Goal: Use online tool/utility: Utilize a website feature to perform a specific function

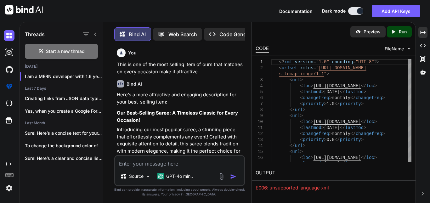
scroll to position [4987, 0]
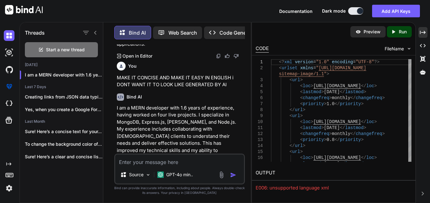
type textarea "Athena careers Unified gaming distribution stack that let's any mercant, fintec…"
type textarea "x"
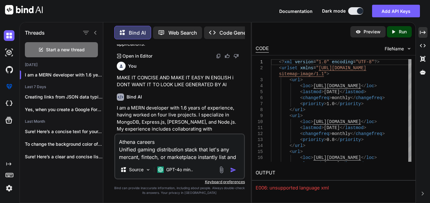
click at [240, 155] on textarea "Athena careers Unified gaming distribution stack that let's any mercant, fintec…" at bounding box center [179, 147] width 129 height 26
type textarea "Athena careers Unified gaming distribution stack that let's any mercant, fintec…"
type textarea "x"
type textarea "Athena careers Unified gaming distribution stack that let's any mercant, fintec…"
type textarea "x"
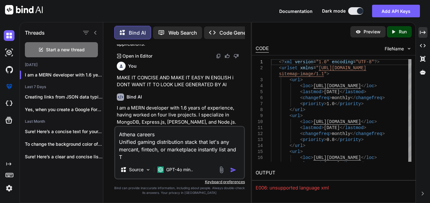
type textarea "Athena careers Unified gaming distribution stack that let's any mercant, fintec…"
type textarea "x"
type textarea "Athena careers Unified gaming distribution stack that let's any mercant, fintec…"
type textarea "x"
type textarea "Athena careers Unified gaming distribution stack that let's any mercant, fintec…"
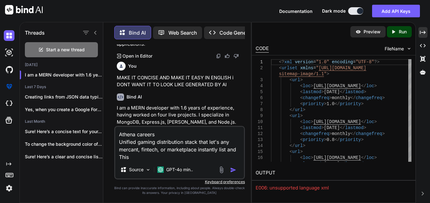
type textarea "x"
type textarea "Athena careers Unified gaming distribution stack that let's any mercant, fintec…"
type textarea "x"
type textarea "Athena careers Unified gaming distribution stack that let's any mercant, fintec…"
type textarea "x"
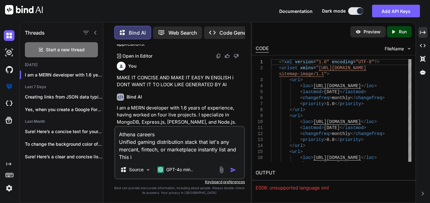
type textarea "Athena careers Unified gaming distribution stack that let's any mercant, fintec…"
type textarea "x"
type textarea "Athena careers Unified gaming distribution stack that let's any mercant, fintec…"
type textarea "x"
type textarea "Athena careers Unified gaming distribution stack that let's any mercant, fintec…"
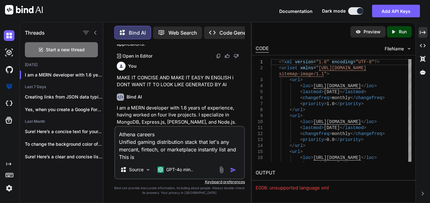
type textarea "x"
type textarea "Athena careers Unified gaming distribution stack that let's any mercant, fintec…"
type textarea "x"
type textarea "Athena careers Unified gaming distribution stack that let's any mercant, fintec…"
type textarea "x"
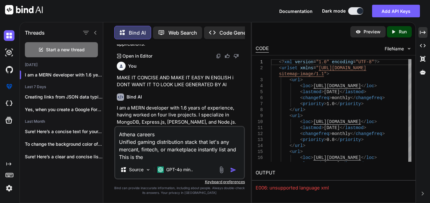
type textarea "Athena careers Unified gaming distribution stack that let's any mercant, fintec…"
type textarea "x"
type textarea "Athena careers Unified gaming distribution stack that let's any mercant, fintec…"
type textarea "x"
type textarea "Athena careers Unified gaming distribution stack that let's any mercant, fintec…"
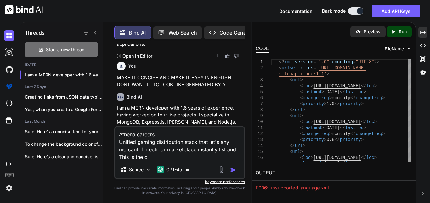
type textarea "x"
type textarea "Athena careers Unified gaming distribution stack that let's any mercant, fintec…"
type textarea "x"
type textarea "Athena careers Unified gaming distribution stack that let's any mercant, fintec…"
type textarea "x"
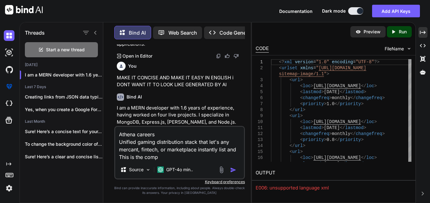
type textarea "Athena careers Unified gaming distribution stack that let's any mercant, fintec…"
type textarea "x"
type textarea "Athena careers Unified gaming distribution stack that let's any mercant, fintec…"
type textarea "x"
type textarea "Athena careers Unified gaming distribution stack that let's any mercant, fintec…"
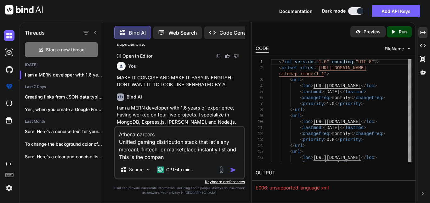
type textarea "x"
type textarea "Athena careers Unified gaming distribution stack that let's any mercant, fintec…"
type textarea "x"
type textarea "Athena careers Unified gaming distribution stack that let's any mercant, fintec…"
type textarea "x"
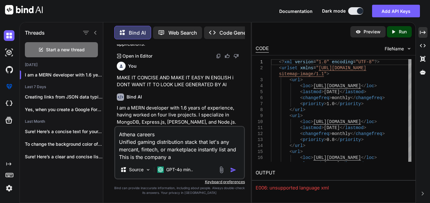
type textarea "Athena careers Unified gaming distribution stack that let's any mercant, fintec…"
type textarea "x"
type textarea "Athena careers Unified gaming distribution stack that let's any mercant, fintec…"
type textarea "x"
type textarea "Athena careers Unified gaming distribution stack that let's any mercant, fintec…"
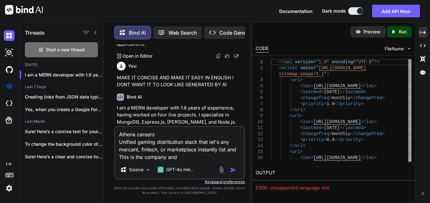
type textarea "x"
type textarea "Athena careers Unified gaming distribution stack that let's any mercant, fintec…"
type textarea "x"
type textarea "Athena careers Unified gaming distribution stack that let's any mercant, fintec…"
type textarea "x"
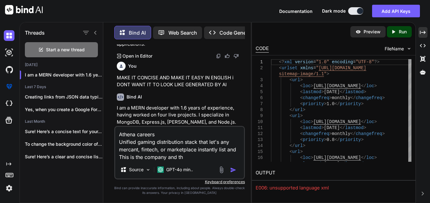
type textarea "Athena careers Unified gaming distribution stack that let's any mercant, fintec…"
type textarea "x"
type textarea "Athena careers Unified gaming distribution stack that let's any mercant, fintec…"
type textarea "x"
type textarea "Athena careers Unified gaming distribution stack that let's any mercant, fintec…"
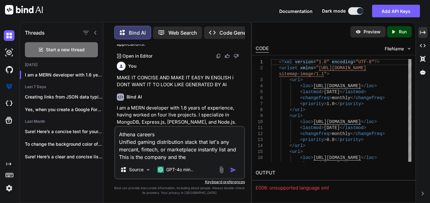
type textarea "x"
type textarea "Athena careers Unified gaming distribution stack that let's any mercant, fintec…"
type textarea "x"
type textarea "Athena careers Unified gaming distribution stack that let's any mercant, fintec…"
type textarea "x"
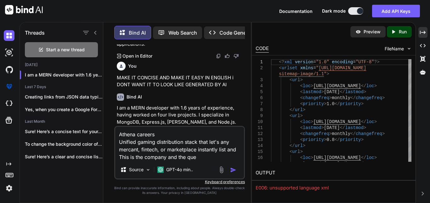
type textarea "Athena careers Unified gaming distribution stack that let's any mercant, fintec…"
type textarea "x"
type textarea "Athena careers Unified gaming distribution stack that let's any mercant, fintec…"
type textarea "x"
type textarea "Athena careers Unified gaming distribution stack that let's any mercant, fintec…"
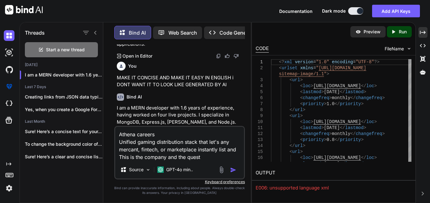
type textarea "x"
type textarea "Athena careers Unified gaming distribution stack that let's any mercant, fintec…"
type textarea "x"
type textarea "Athena careers Unified gaming distribution stack that let's any mercant, fintec…"
type textarea "x"
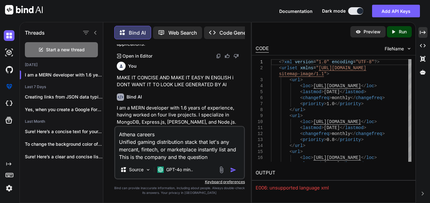
type textarea "Athena careers Unified gaming distribution stack that let's any mercant, fintec…"
type textarea "x"
type textarea "Athena careers Unified gaming distribution stack that let's any mercant, fintec…"
type textarea "x"
type textarea "Athena careers Unified gaming distribution stack that let's any mercant, fintec…"
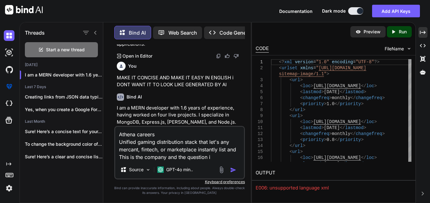
type textarea "x"
type textarea "Athena careers Unified gaming distribution stack that let's any mercant, fintec…"
type textarea "x"
type textarea "Athena careers Unified gaming distribution stack that let's any mercant, fintec…"
type textarea "x"
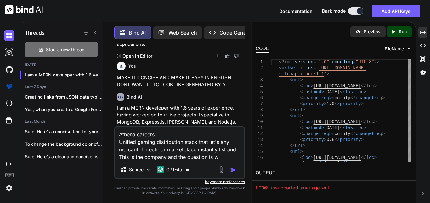
type textarea "Athena careers Unified gaming distribution stack that let's any mercant, fintec…"
type textarea "x"
type textarea "Athena careers Unified gaming distribution stack that let's any mercant, fintec…"
type textarea "x"
type textarea "Athena careers Unified gaming distribution stack that let's any mercant, fintec…"
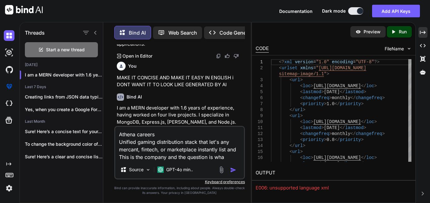
type textarea "x"
type textarea "Athena careers Unified gaming distribution stack that let's any mercant, fintec…"
type textarea "x"
type textarea "Athena careers Unified gaming distribution stack that let's any mercant, fintec…"
type textarea "x"
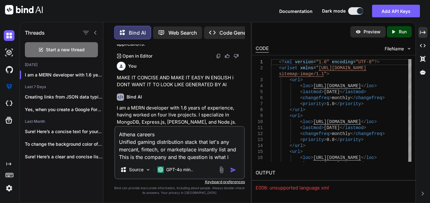
type textarea "Athena careers Unified gaming distribution stack that let's any mercant, fintec…"
type textarea "x"
type textarea "Athena careers Unified gaming distribution stack that let's any mercant, fintec…"
type textarea "x"
type textarea "Athena careers Unified gaming distribution stack that let's any mercant, fintec…"
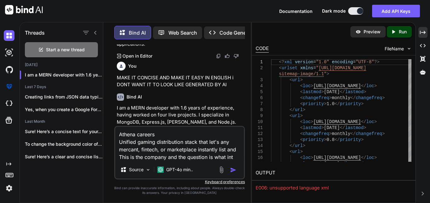
type textarea "x"
type textarea "Athena careers Unified gaming distribution stack that let's any mercant, fintec…"
type textarea "x"
type textarea "Athena careers Unified gaming distribution stack that let's any mercant, fintec…"
type textarea "x"
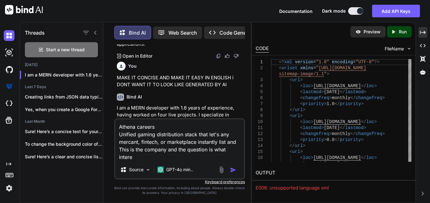
type textarea "Athena careers Unified gaming distribution stack that let's any mercant, fintec…"
type textarea "x"
type textarea "Athena careers Unified gaming distribution stack that let's any mercant, fintec…"
type textarea "x"
type textarea "Athena careers Unified gaming distribution stack that let's any mercant, fintec…"
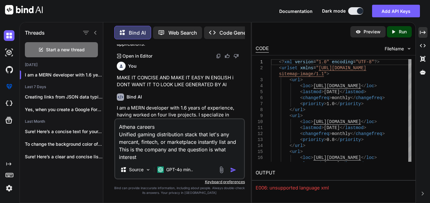
type textarea "x"
type textarea "Athena careers Unified gaming distribution stack that let's any mercant, fintec…"
type textarea "x"
type textarea "Athena careers Unified gaming distribution stack that let's any mercant, fintec…"
type textarea "x"
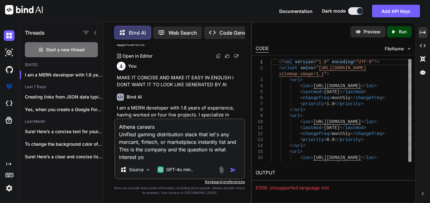
type textarea "Athena careers Unified gaming distribution stack that let's any mercant, fintec…"
type textarea "x"
type textarea "Athena careers Unified gaming distribution stack that let's any mercant, fintec…"
type textarea "x"
type textarea "Athena careers Unified gaming distribution stack that let's any mercant, fintec…"
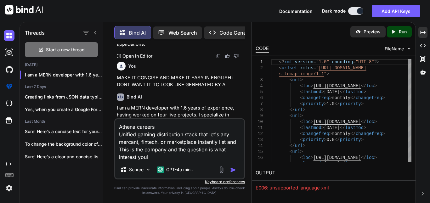
type textarea "x"
type textarea "Athena careers Unified gaming distribution stack that let's any mercant, fintec…"
type textarea "x"
type textarea "Athena careers Unified gaming distribution stack that let's any mercant, fintec…"
type textarea "x"
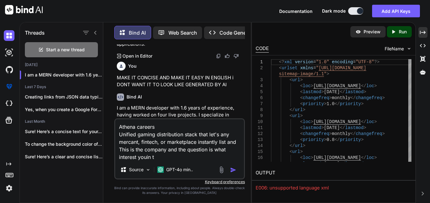
type textarea "Athena careers Unified gaming distribution stack that let's any mercant, fintec…"
type textarea "x"
type textarea "Athena careers Unified gaming distribution stack that let's any mercant, fintec…"
type textarea "x"
type textarea "Athena careers Unified gaming distribution stack that let's any mercant, fintec…"
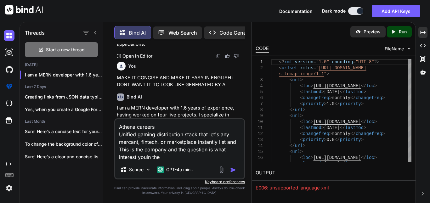
type textarea "x"
type textarea "Athena careers Unified gaming distribution stack that let's any mercant, fintec…"
type textarea "x"
type textarea "Athena careers Unified gaming distribution stack that let's any mercant, fintec…"
type textarea "x"
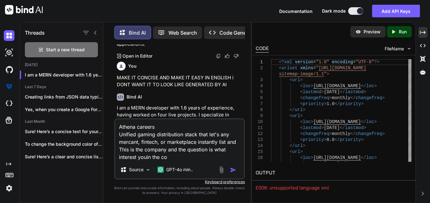
type textarea "Athena careers Unified gaming distribution stack that let's any mercant, fintec…"
type textarea "x"
type textarea "Athena careers Unified gaming distribution stack that let's any mercant, fintec…"
type textarea "x"
type textarea "Athena careers Unified gaming distribution stack that let's any mercant, fintec…"
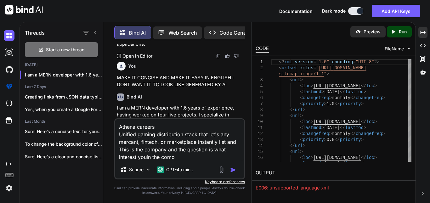
type textarea "x"
type textarea "Athena careers Unified gaming distribution stack that let's any mercant, fintec…"
type textarea "x"
type textarea "Athena careers Unified gaming distribution stack that let's any mercant, fintec…"
type textarea "x"
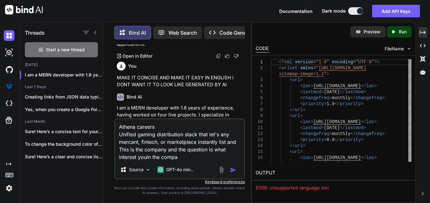
type textarea "Athena careers Unified gaming distribution stack that let's any mercant, fintec…"
type textarea "x"
type textarea "Athena careers Unified gaming distribution stack that let's any mercant, fintec…"
type textarea "x"
type textarea "Athena careers Unified gaming distribution stack that let's any mercant, fintec…"
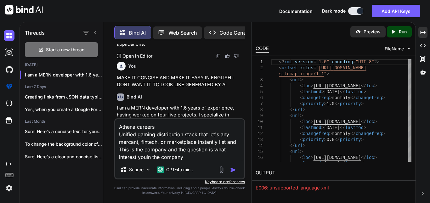
type textarea "x"
type textarea "Athena careers Unified gaming distribution stack that let's any mercant, fintec…"
type textarea "x"
type textarea "Athena careers Unified gaming distribution stack that let's any mercant, fintec…"
type textarea "x"
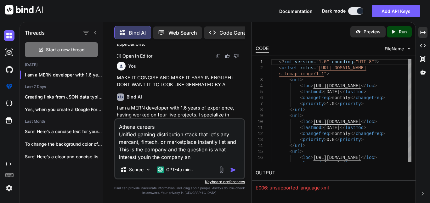
type textarea "Athena careers Unified gaming distribution stack that let's any mercant, fintec…"
type textarea "x"
type textarea "Athena careers Unified gaming distribution stack that let's any mercant, fintec…"
type textarea "x"
type textarea "Athena careers Unified gaming distribution stack that let's any mercant, fintec…"
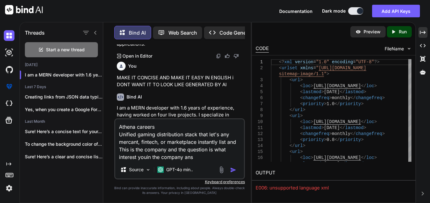
type textarea "x"
type textarea "Athena careers Unified gaming distribution stack that let's any mercant, fintec…"
type textarea "x"
type textarea "Athena careers Unified gaming distribution stack that let's any mercant, fintec…"
type textarea "x"
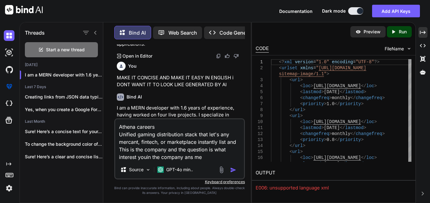
type textarea "Athena careers Unified gaming distribution stack that let's any mercant, fintec…"
type textarea "x"
type textarea "Athena careers Unified gaming distribution stack that let's any mercant, fintec…"
type textarea "x"
type textarea "Athena careers Unified gaming distribution stack that let's any mercant, fintec…"
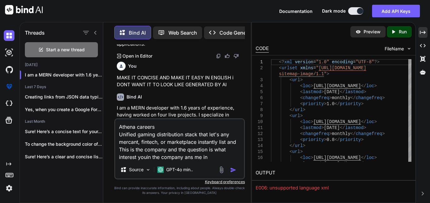
type textarea "x"
type textarea "Athena careers Unified gaming distribution stack that let's any mercant, fintec…"
type textarea "x"
type textarea "Athena careers Unified gaming distribution stack that let's any mercant, fintec…"
type textarea "x"
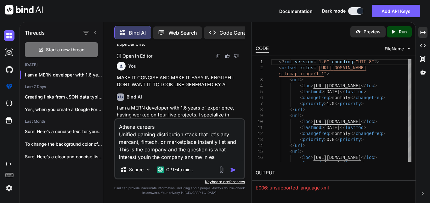
type textarea "Athena careers Unified gaming distribution stack that let's any mercant, fintec…"
type textarea "x"
type textarea "Athena careers Unified gaming distribution stack that let's any mercant, fintec…"
type textarea "x"
type textarea "Athena careers Unified gaming distribution stack that let's any mercant, fintec…"
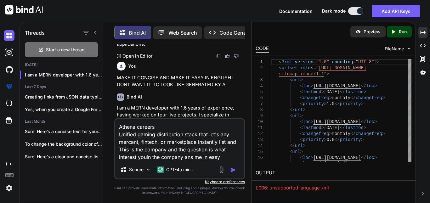
type textarea "x"
type textarea "Athena careers Unified gaming distribution stack that let's any mercant, fintec…"
type textarea "x"
type textarea "Athena careers Unified gaming distribution stack that let's any mercant, fintec…"
type textarea "x"
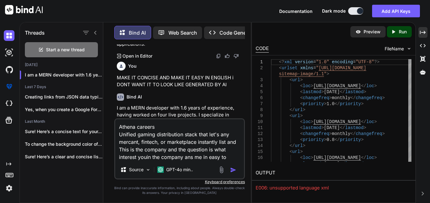
type textarea "Athena careers Unified gaming distribution stack that let's any mercant, fintec…"
type textarea "x"
type textarea "Athena careers Unified gaming distribution stack that let's any mercant, fintec…"
type textarea "x"
type textarea "Athena careers Unified gaming distribution stack that let's any mercant, fintec…"
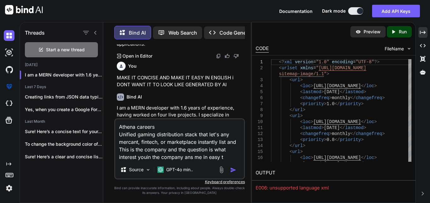
type textarea "x"
type textarea "Athena careers Unified gaming distribution stack that let's any mercant, fintec…"
type textarea "x"
type textarea "Athena careers Unified gaming distribution stack that let's any mercant, fintec…"
type textarea "x"
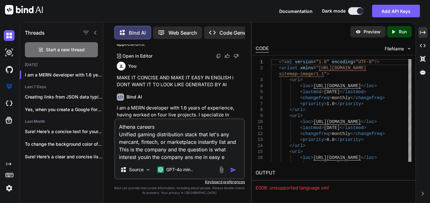
type textarea "Athena careers Unified gaming distribution stack that let's any mercant, fintec…"
type textarea "x"
type textarea "Athena careers Unified gaming distribution stack that let's any mercant, fintec…"
type textarea "x"
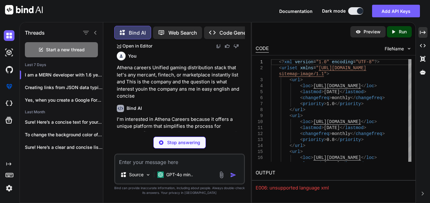
scroll to position [5124, 0]
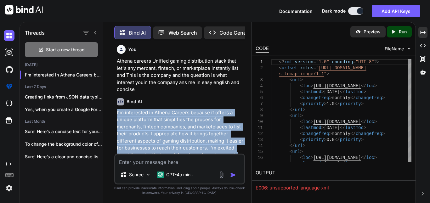
drag, startPoint x: 117, startPoint y: 87, endPoint x: 177, endPoint y: 143, distance: 82.6
click at [177, 143] on p "I'm interested in Athena Careers because it offers a unique platform that simpl…" at bounding box center [180, 141] width 127 height 64
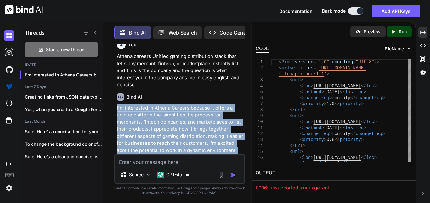
copy p "I'm interested in Athena Careers because it offers a unique platform that simpl…"
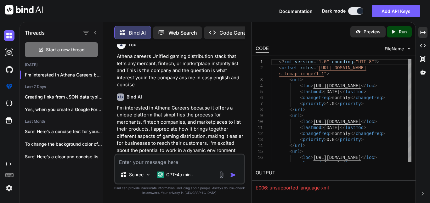
click at [167, 159] on textarea at bounding box center [179, 159] width 129 height 11
paste textarea "BotSpace careers image image We help businesses grow faster with WhatsApp There…"
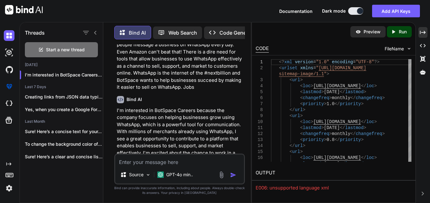
scroll to position [5311, 0]
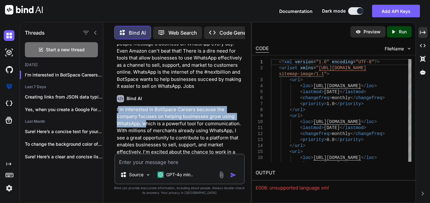
drag, startPoint x: 118, startPoint y: 82, endPoint x: 145, endPoint y: 98, distance: 32.0
click at [145, 106] on p "I'm interested in BotSpace Careers because the company focuses on helping busin…" at bounding box center [180, 141] width 127 height 71
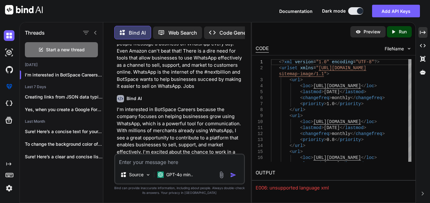
click at [163, 106] on p "I'm interested in BotSpace Careers because the company focuses on helping busin…" at bounding box center [180, 141] width 127 height 71
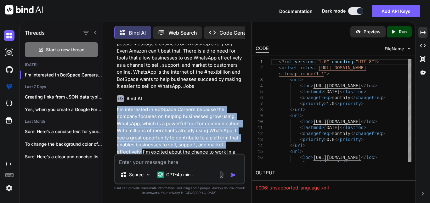
drag, startPoint x: 115, startPoint y: 81, endPoint x: 141, endPoint y: 127, distance: 53.5
click at [141, 127] on div "You This is one of the most selling item of ours that matches on every occasion…" at bounding box center [179, 123] width 131 height 158
copy p "I'm interested in BotSpace Careers because the company focuses on helping busin…"
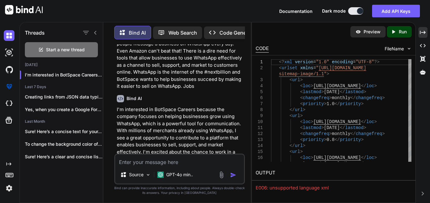
click at [145, 160] on textarea at bounding box center [179, 159] width 129 height 11
paste textarea "Juntrax Solutions careers image image image image image Helping SMEs Run their …"
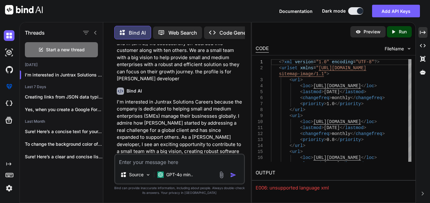
scroll to position [5532, 0]
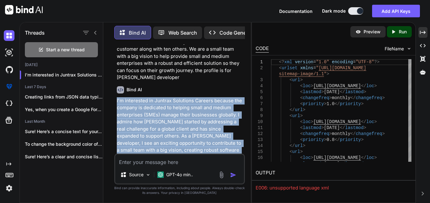
drag, startPoint x: 115, startPoint y: 67, endPoint x: 186, endPoint y: 137, distance: 99.4
click at [186, 137] on div "You This is one of the most selling item of ours that matches on every occasion…" at bounding box center [179, 98] width 129 height 109
copy p "I'm interested in Juntrax Solutions Careers because the company is dedicated to…"
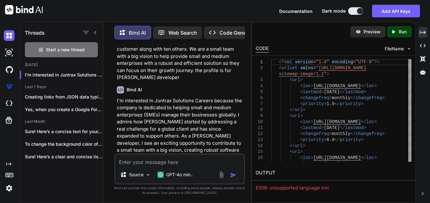
click at [148, 158] on textarea at bounding box center [179, 159] width 129 height 11
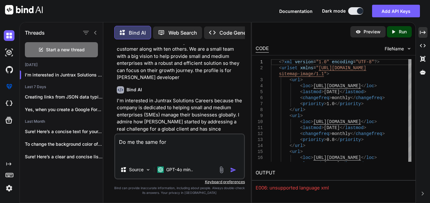
paste textarea "Superfone careers India's 1st Business phone number Superfone is a new age tele…"
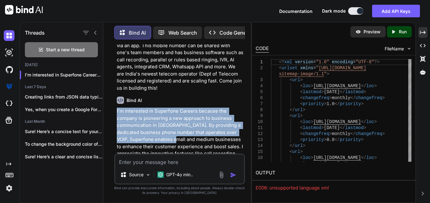
scroll to position [5760, 0]
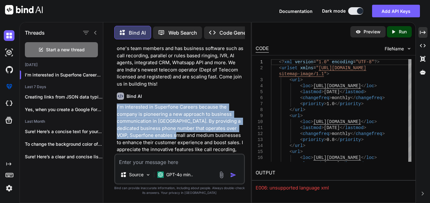
drag, startPoint x: 116, startPoint y: 94, endPoint x: 191, endPoint y: 106, distance: 75.8
click at [191, 106] on div "You This is one of the most selling item of ours that matches on every occasion…" at bounding box center [179, 98] width 129 height 109
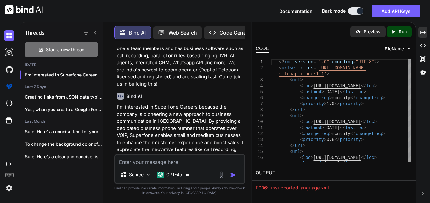
click at [175, 159] on textarea at bounding box center [179, 159] width 129 height 11
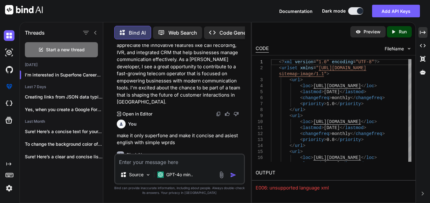
scroll to position [5913, 0]
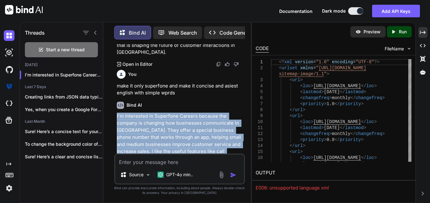
drag, startPoint x: 117, startPoint y: 76, endPoint x: 186, endPoint y: 144, distance: 97.7
click at [186, 144] on p "I'm interested in Superfone Careers because the company is changing how busines…" at bounding box center [180, 155] width 127 height 85
copy p "I'm interested in Superfone Careers because the company is changing how busines…"
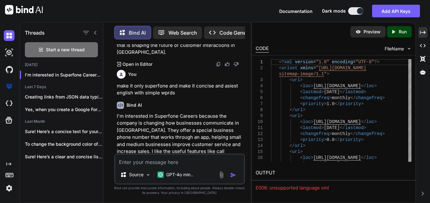
click at [167, 163] on textarea at bounding box center [179, 159] width 129 height 11
paste textarea "Powered by gallabox"
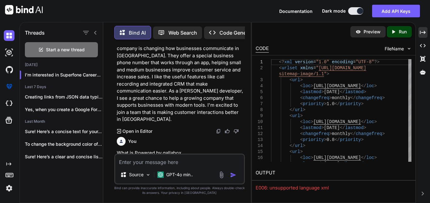
scroll to position [5988, 0]
drag, startPoint x: 193, startPoint y: 159, endPoint x: 113, endPoint y: 165, distance: 80.5
click at [113, 165] on div "You This is one of the most selling item of ours that matches on every occasion…" at bounding box center [179, 123] width 143 height 158
click at [10, 181] on div "Created with Pixso." at bounding box center [8, 177] width 17 height 32
click at [10, 186] on img at bounding box center [9, 188] width 11 height 11
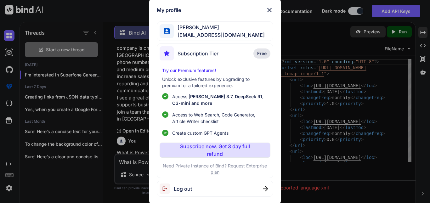
click at [182, 191] on span "Log out" at bounding box center [183, 189] width 18 height 8
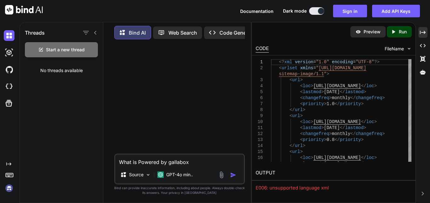
scroll to position [0, 0]
click at [9, 187] on img at bounding box center [9, 188] width 11 height 11
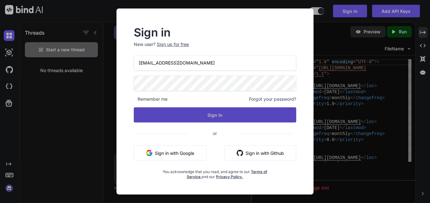
click at [203, 115] on button "Sign In" at bounding box center [215, 114] width 162 height 15
click at [216, 115] on button "Sign In" at bounding box center [215, 114] width 162 height 15
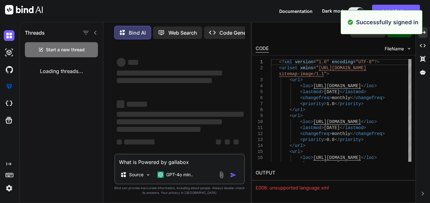
click at [195, 161] on textarea "What is Powered by gallabox" at bounding box center [179, 159] width 129 height 11
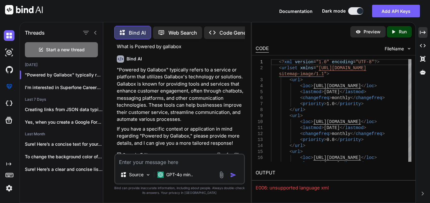
scroll to position [21, 0]
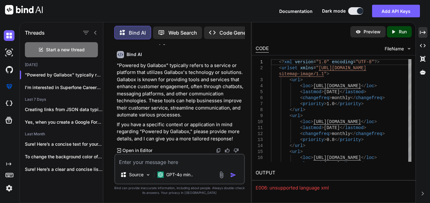
click at [147, 158] on textarea at bounding box center [179, 159] width 129 height 11
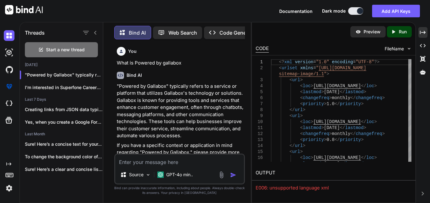
click at [142, 162] on textarea at bounding box center [179, 159] width 129 height 11
paste textarea "Propel Actively Hiring We help companies convert marketing problems into execut…"
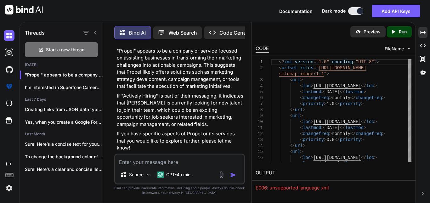
scroll to position [182, 0]
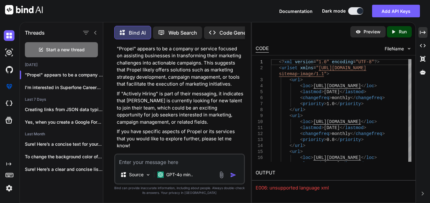
click at [148, 165] on textarea at bounding box center [179, 159] width 129 height 11
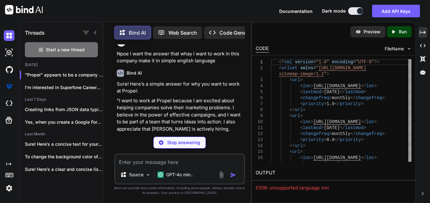
scroll to position [308, 0]
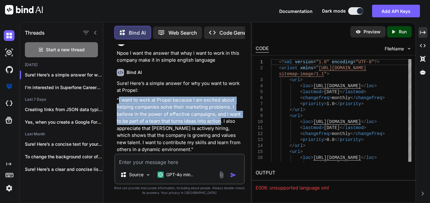
drag, startPoint x: 119, startPoint y: 91, endPoint x: 221, endPoint y: 115, distance: 105.6
click at [221, 115] on p ""I want to work at Propel because I am excited about helping companies solve th…" at bounding box center [180, 125] width 127 height 57
copy p "I want to work at Propel because I am excited about helping companies solve the…"
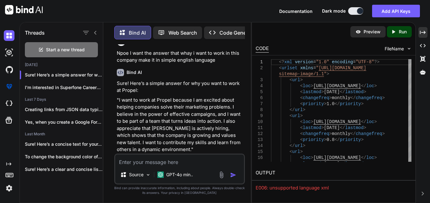
click at [130, 161] on textarea at bounding box center [179, 159] width 129 height 11
paste textarea "We’re building AI Labour-as-a-Service - autonomous agents that click, type, and…"
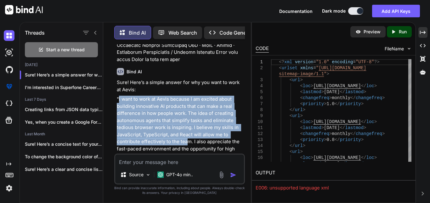
scroll to position [629, 0]
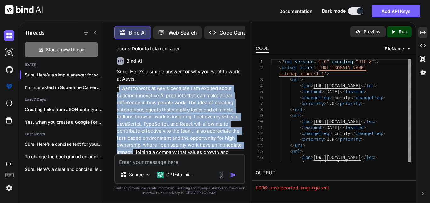
drag, startPoint x: 118, startPoint y: 101, endPoint x: 133, endPoint y: 147, distance: 48.3
click at [133, 147] on p ""I want to work at Aevis because I am excited about building innovative AI prod…" at bounding box center [180, 127] width 127 height 85
copy p "I want to work at Aevis because I am excited about building innovative AI produ…"
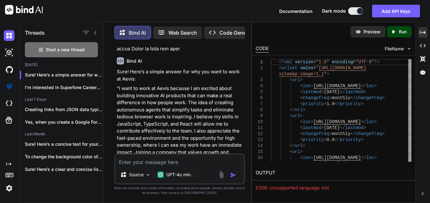
click at [133, 162] on textarea at bounding box center [179, 159] width 129 height 11
paste textarea "Colbin"
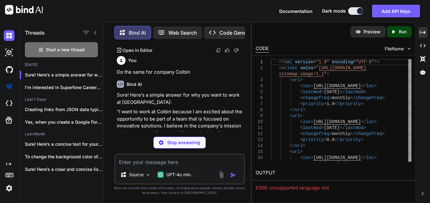
scroll to position [767, 0]
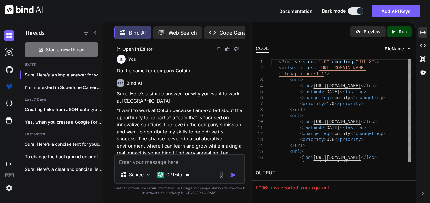
click at [149, 162] on textarea at bounding box center [179, 159] width 129 height 11
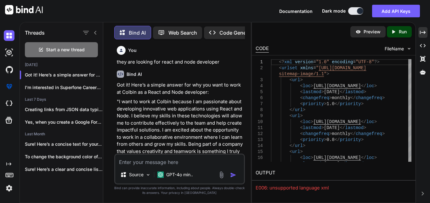
scroll to position [925, 0]
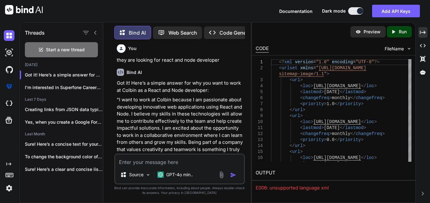
click at [127, 158] on textarea at bounding box center [179, 159] width 129 height 11
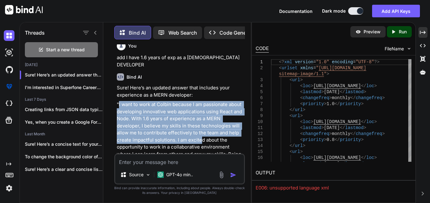
scroll to position [1089, 0]
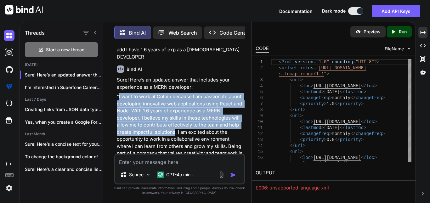
drag, startPoint x: 119, startPoint y: 104, endPoint x: 174, endPoint y: 118, distance: 57.0
click at [174, 118] on p ""I want to work at Colbin because I am passionate about developing innovative w…" at bounding box center [180, 128] width 127 height 71
copy p "I want to work at Colbin because I am passionate about developing innovative we…"
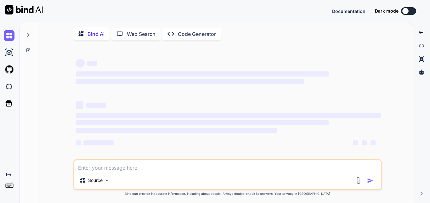
click at [119, 171] on textarea at bounding box center [227, 165] width 306 height 11
type textarea "Delightree"
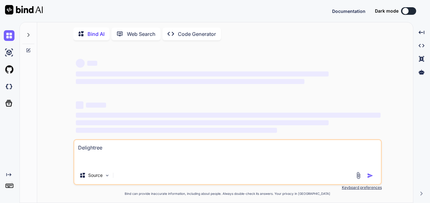
type textarea "x"
click at [78, 154] on textarea "Delightree" at bounding box center [227, 153] width 306 height 26
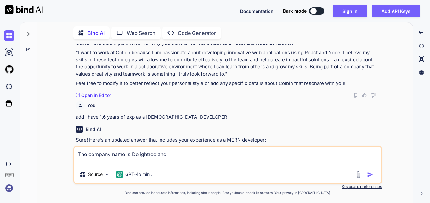
scroll to position [441, 0]
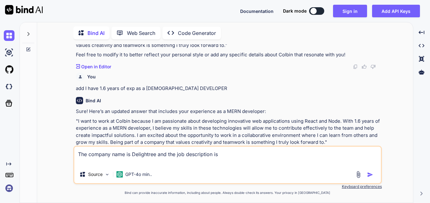
paste textarea "About the job About the Role We are looking for a React Developer with at least…"
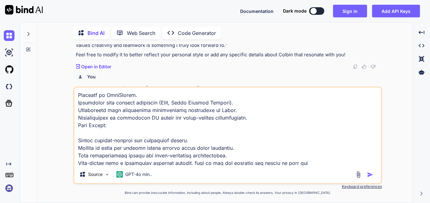
type textarea "The company name is Delightree and the job description is About the job About t…"
click at [372, 176] on img "button" at bounding box center [370, 174] width 6 height 6
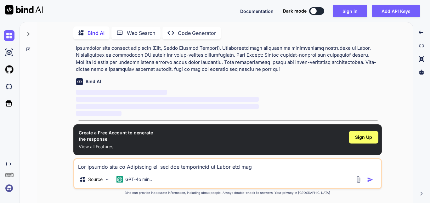
scroll to position [685, 0]
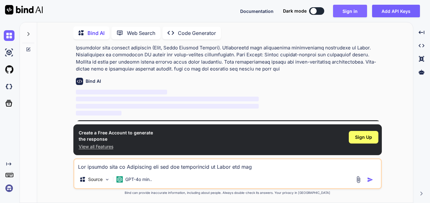
click at [350, 13] on button "Sign in" at bounding box center [350, 11] width 34 height 13
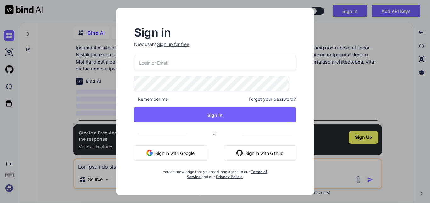
type input "[EMAIL_ADDRESS][DOMAIN_NAME]"
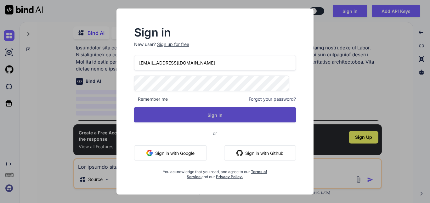
click at [218, 114] on button "Sign In" at bounding box center [215, 114] width 162 height 15
click at [215, 113] on button "Sign In" at bounding box center [215, 114] width 162 height 15
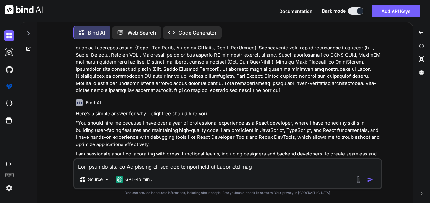
scroll to position [668, 0]
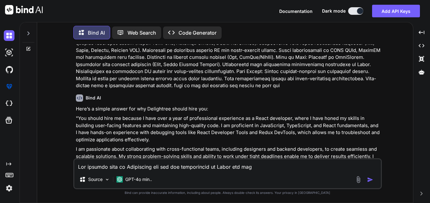
click at [148, 171] on div "Source GPT-4o min.." at bounding box center [227, 173] width 308 height 31
click at [152, 168] on textarea at bounding box center [227, 164] width 306 height 11
type textarea "make it concise of 2 to 3 lines max"
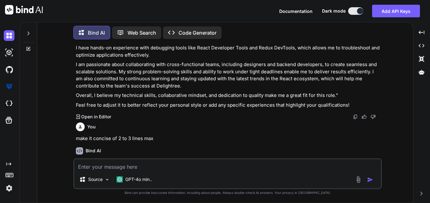
scroll to position [757, 0]
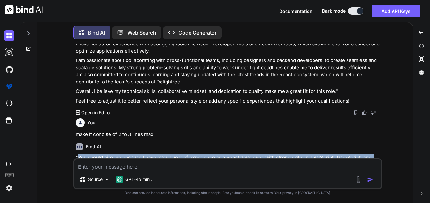
drag, startPoint x: 77, startPoint y: 127, endPoint x: 113, endPoint y: 143, distance: 39.1
click at [113, 154] on p ""You should hire me because I have over a year of experience as a React develop…" at bounding box center [228, 164] width 305 height 21
copy p "You should hire me because I have over a year of experience as a React develope…"
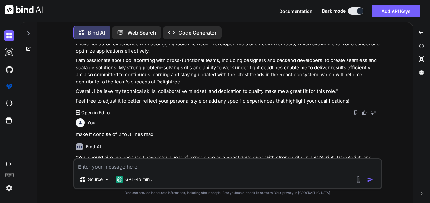
click at [195, 143] on div "Bind AI" at bounding box center [228, 146] width 305 height 7
